Goal: Complete application form

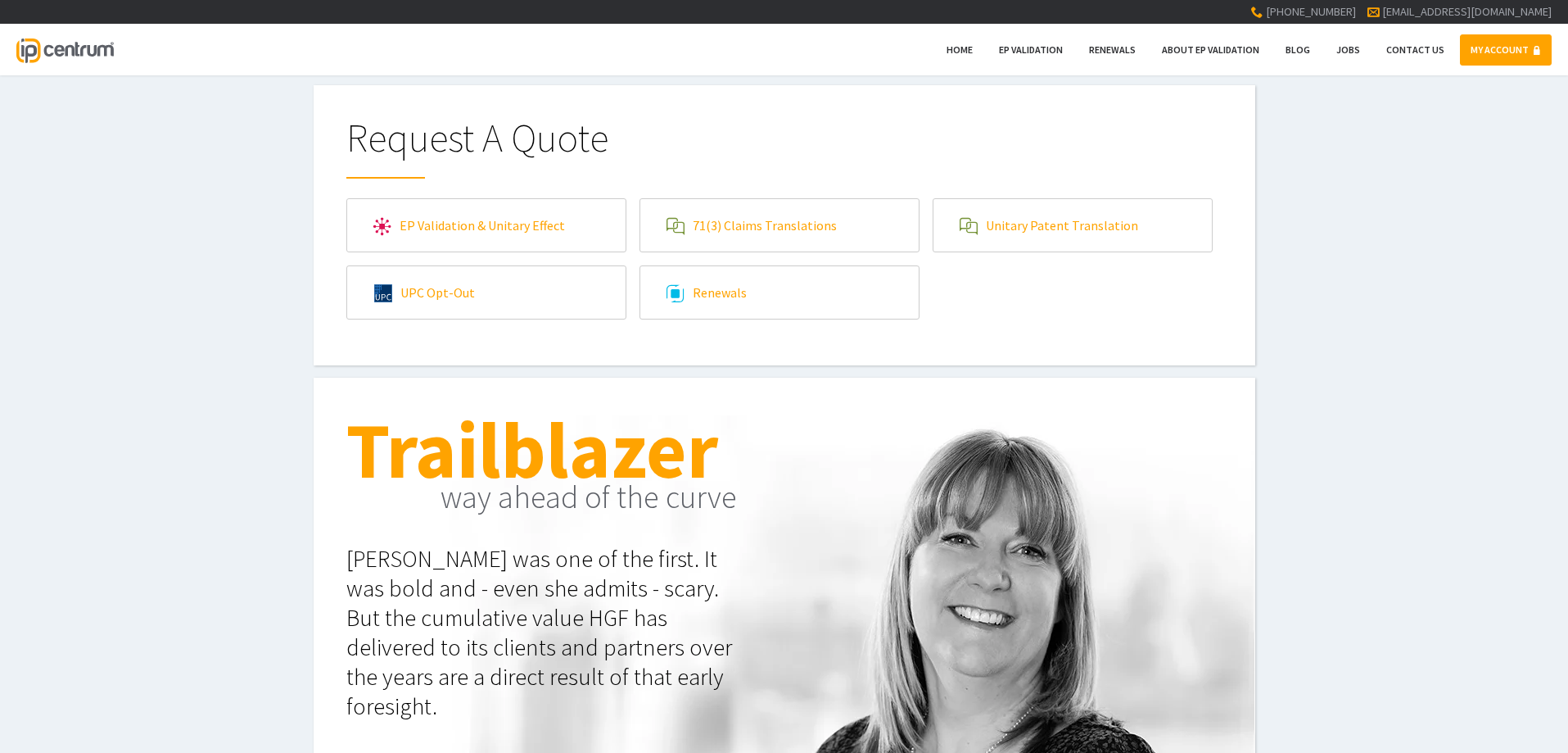
scroll to position [82, 0]
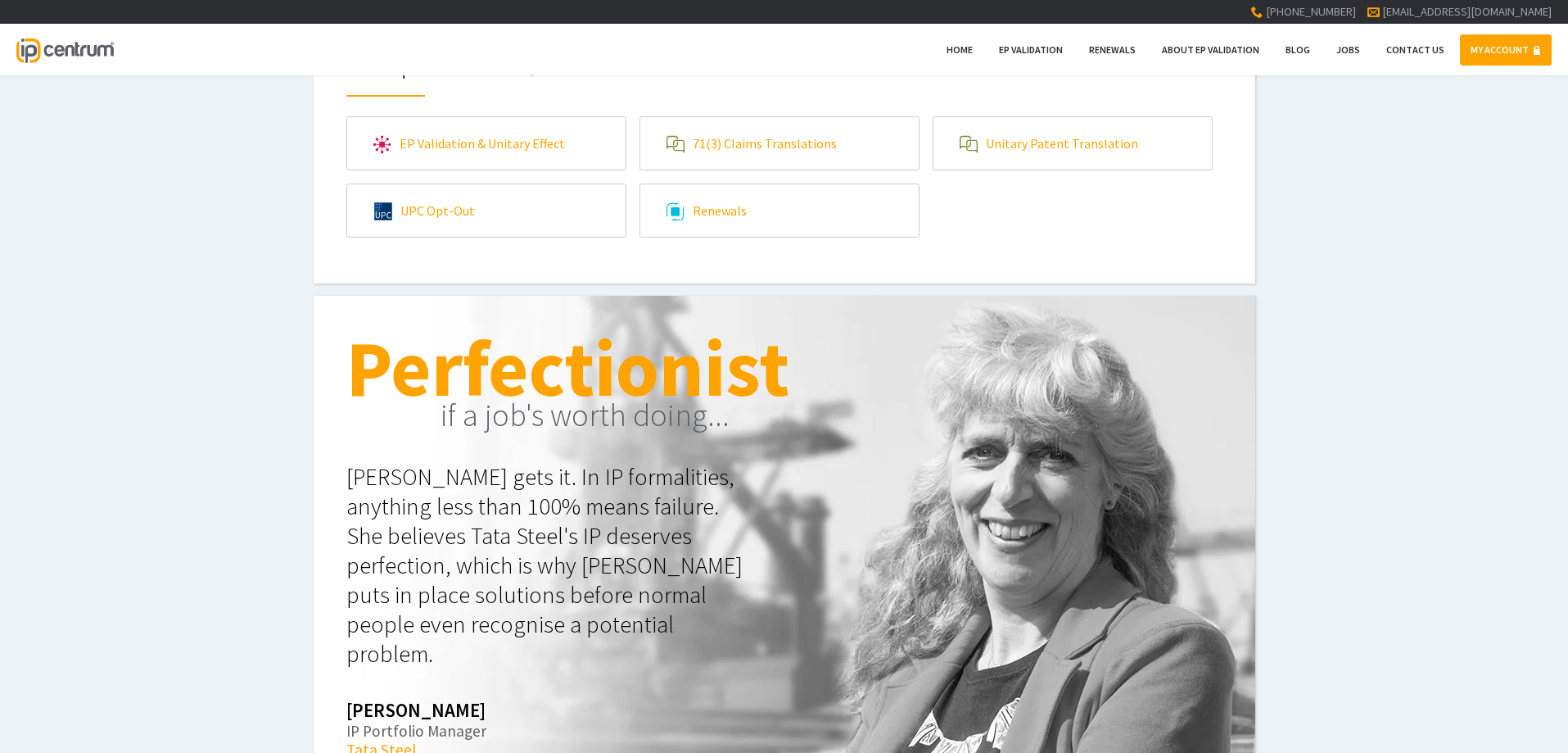
click at [450, 152] on link "EP Validation & Unitary Effect" at bounding box center [486, 144] width 279 height 52
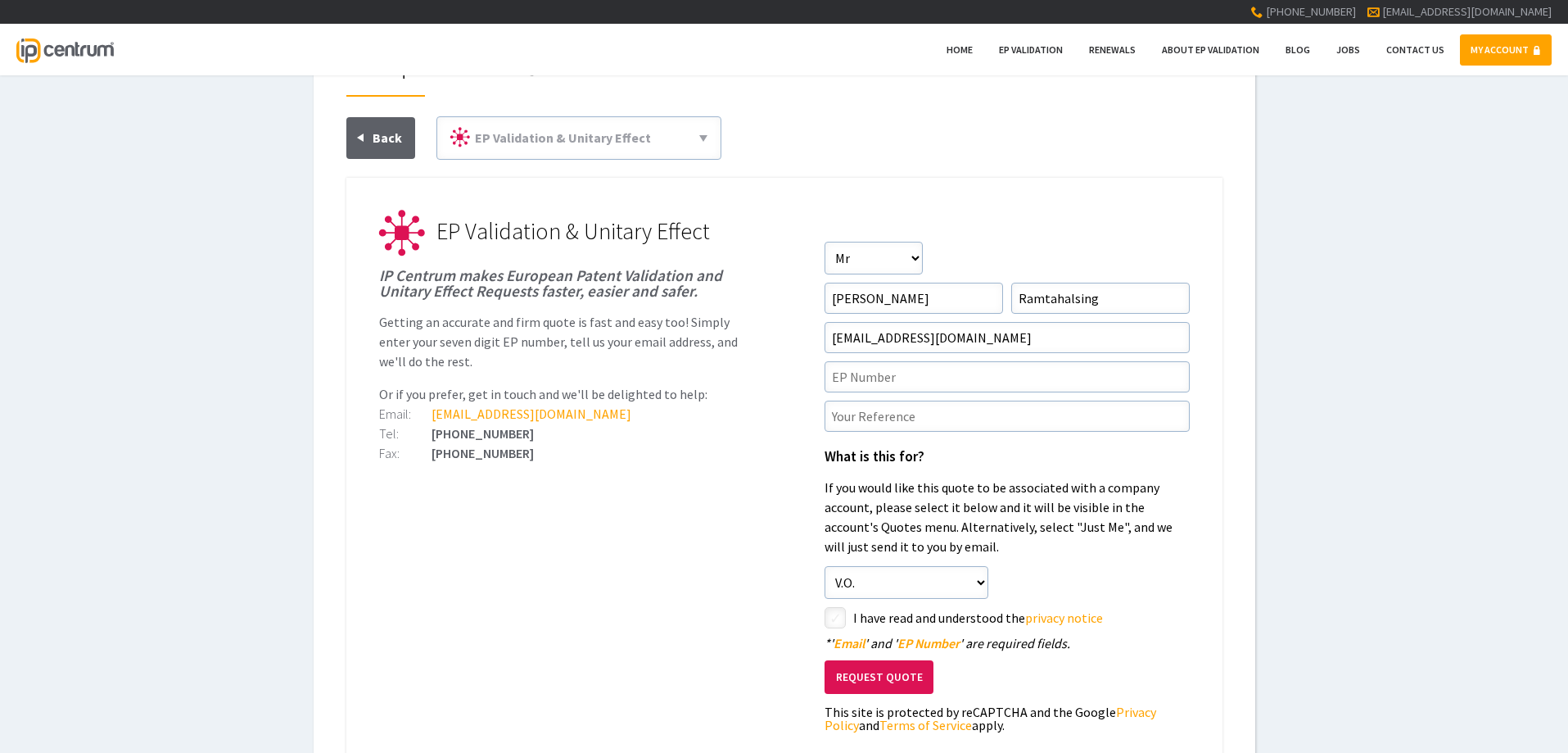
click at [829, 145] on div at bounding box center [785, 147] width 876 height 61
click at [970, 46] on span "Home" at bounding box center [960, 50] width 26 height 13
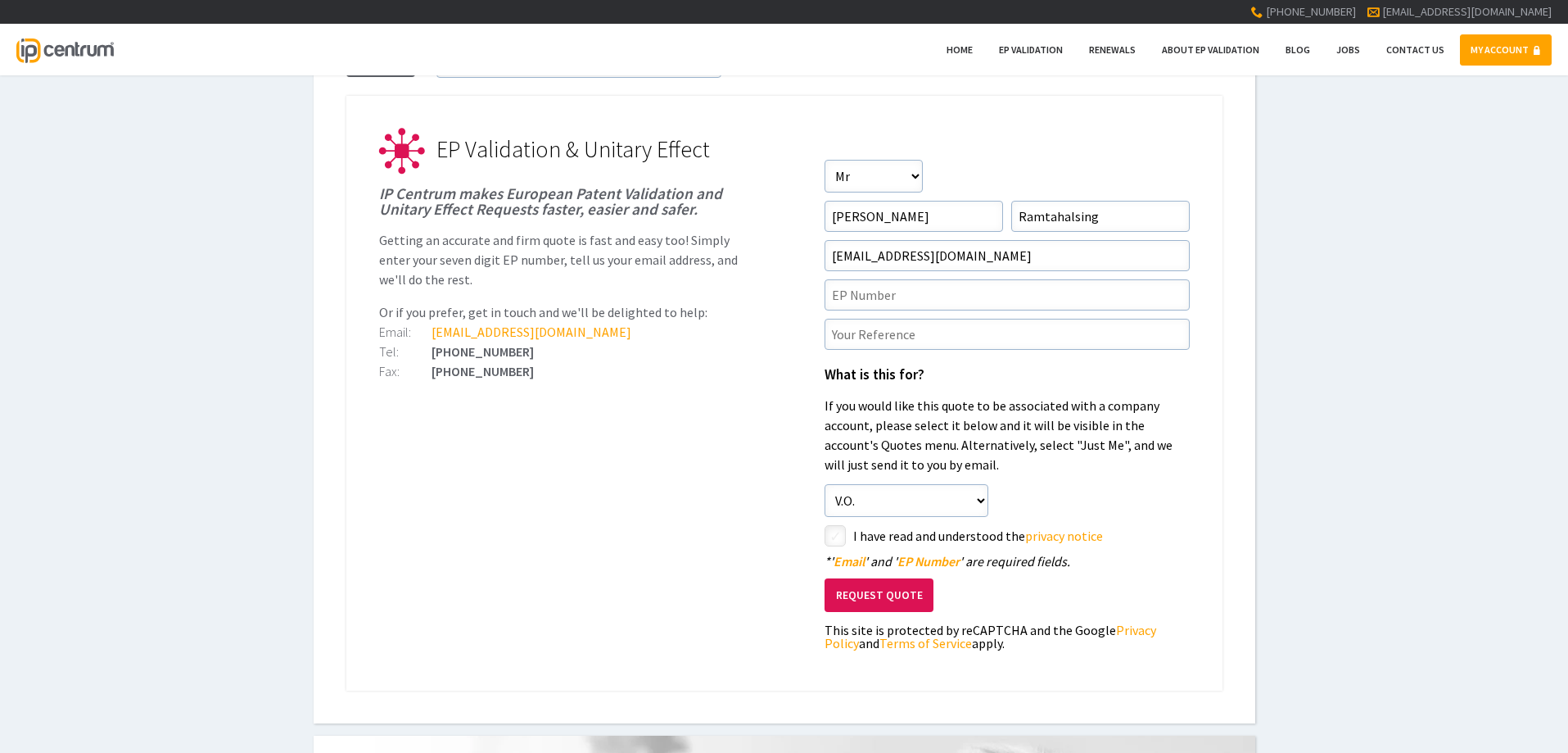
click at [831, 540] on input"] "checkbox" at bounding box center [837, 537] width 19 height 19
checkbox input"] "true"
click at [879, 599] on button "Request Quote" at bounding box center [879, 595] width 109 height 34
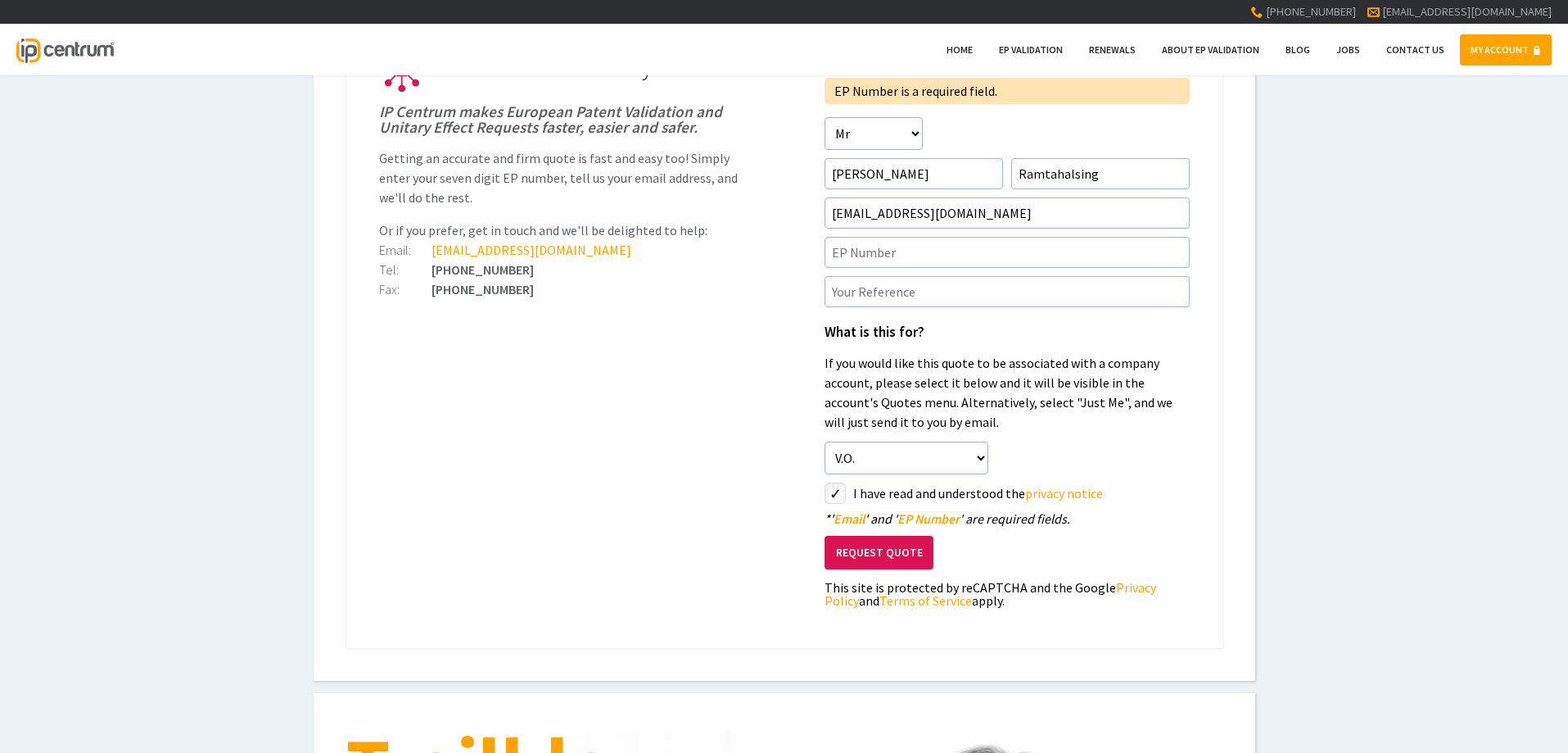
scroll to position [327, 0]
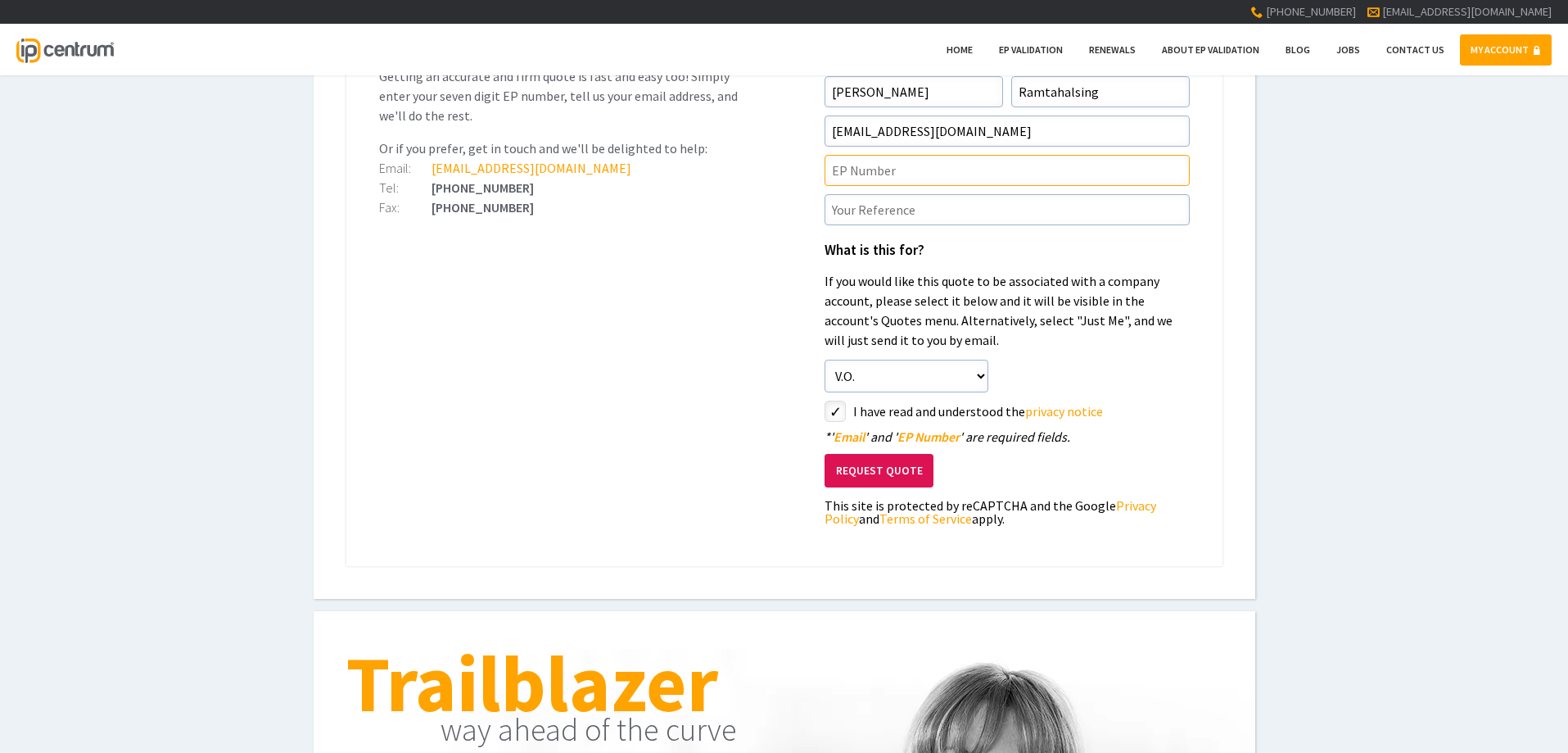
click at [891, 174] on input"] "text" at bounding box center [1007, 170] width 365 height 31
click at [877, 175] on input"] "text" at bounding box center [1007, 170] width 365 height 31
paste input"] "3986721"
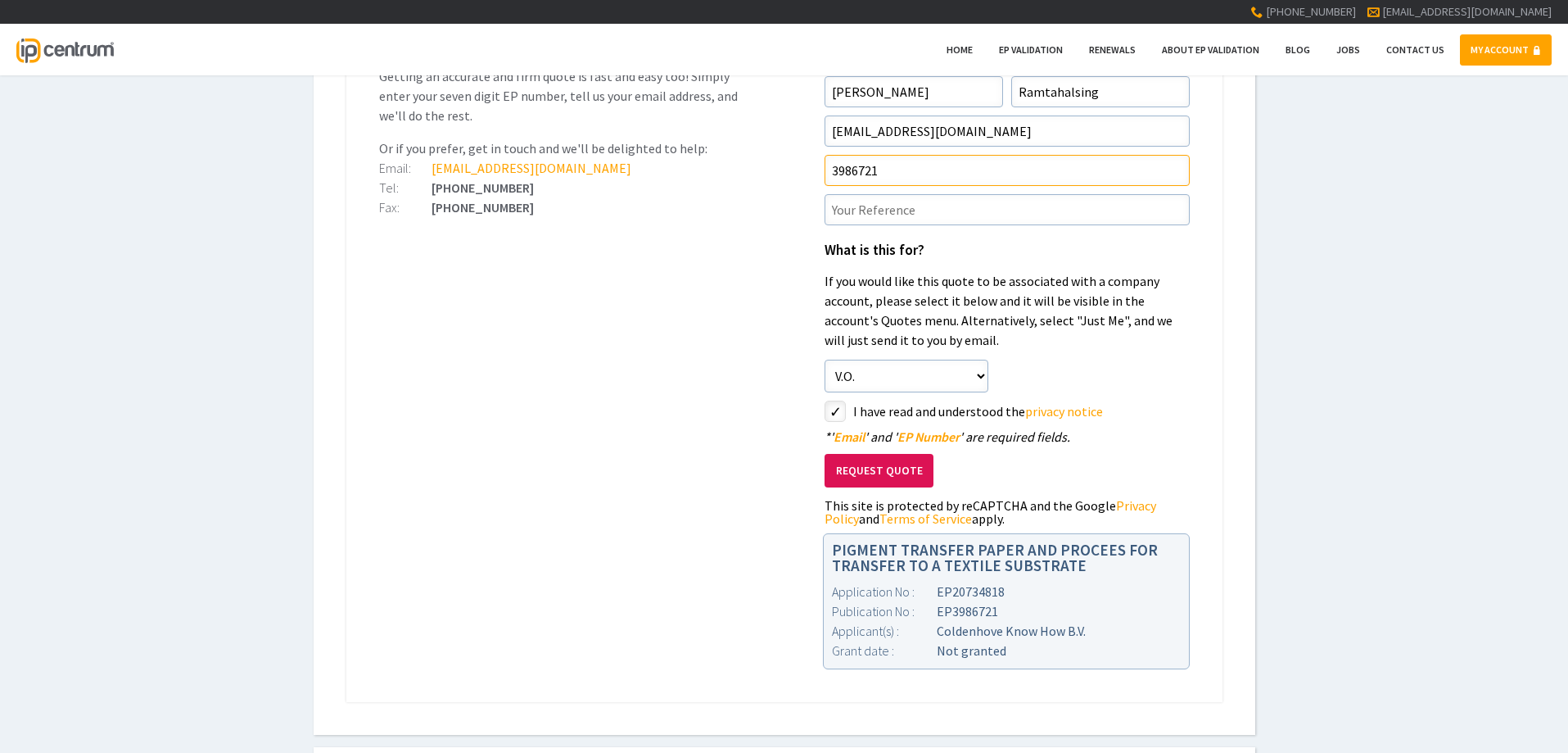
type input"] "3986721"
click at [907, 201] on input"] "text" at bounding box center [1007, 210] width 365 height 31
click at [865, 220] on input"] "text" at bounding box center [1007, 210] width 365 height 31
paste input"] "P115432EP00"
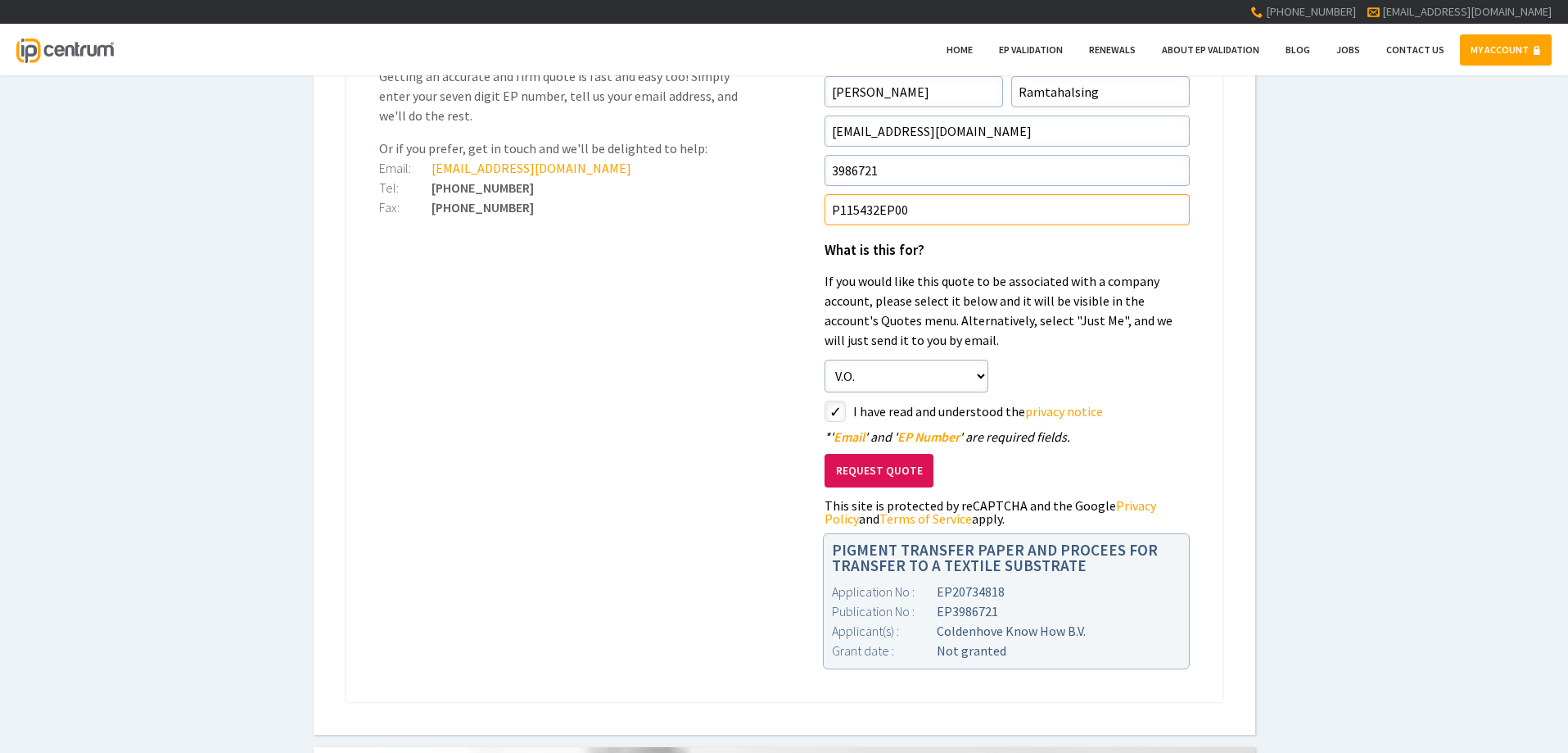
type input"] "P115432EP00"
click at [599, 403] on ul "EP Validation & Unitary Effect IP Centrum makes European Patent Validation and …" at bounding box center [785, 317] width 876 height 770
click at [881, 476] on button "Request Quote" at bounding box center [879, 470] width 109 height 34
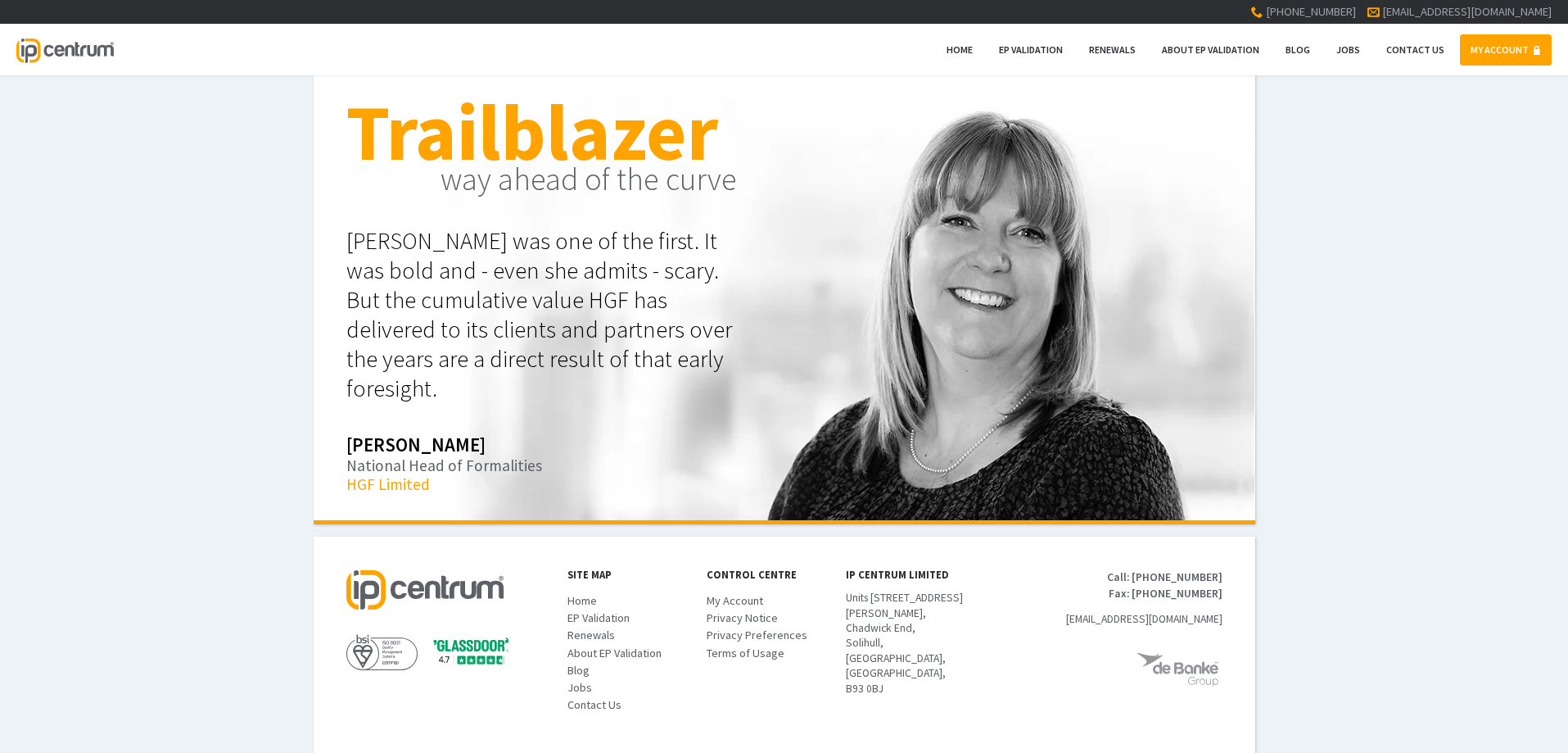
scroll to position [489, 0]
